Goal: Contribute content

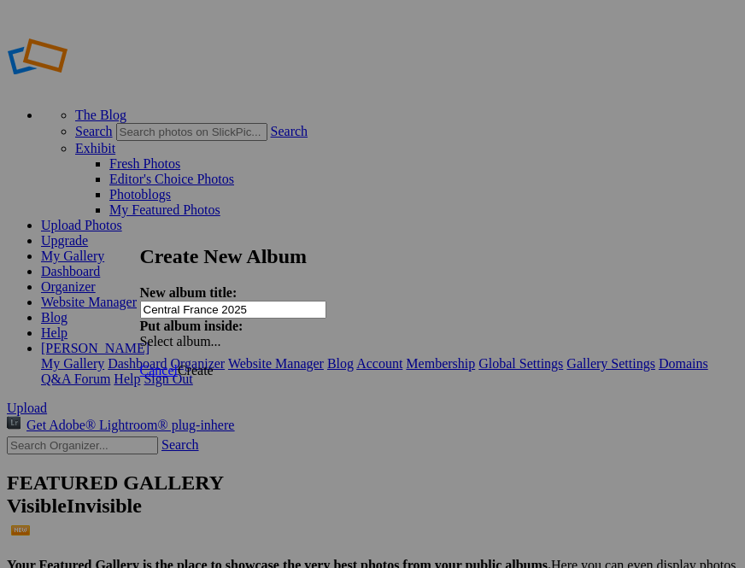
type input "Central France 2025"
click at [214, 363] on span "Create" at bounding box center [196, 370] width 36 height 15
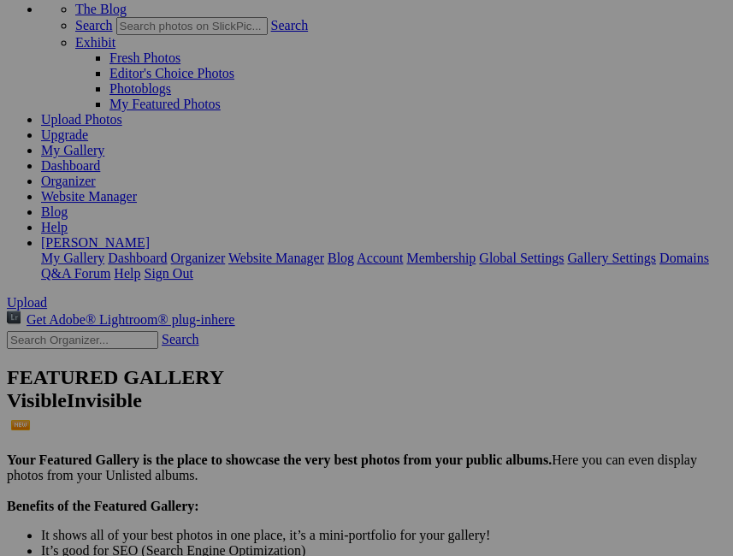
scroll to position [85, 0]
